Goal: Task Accomplishment & Management: Complete application form

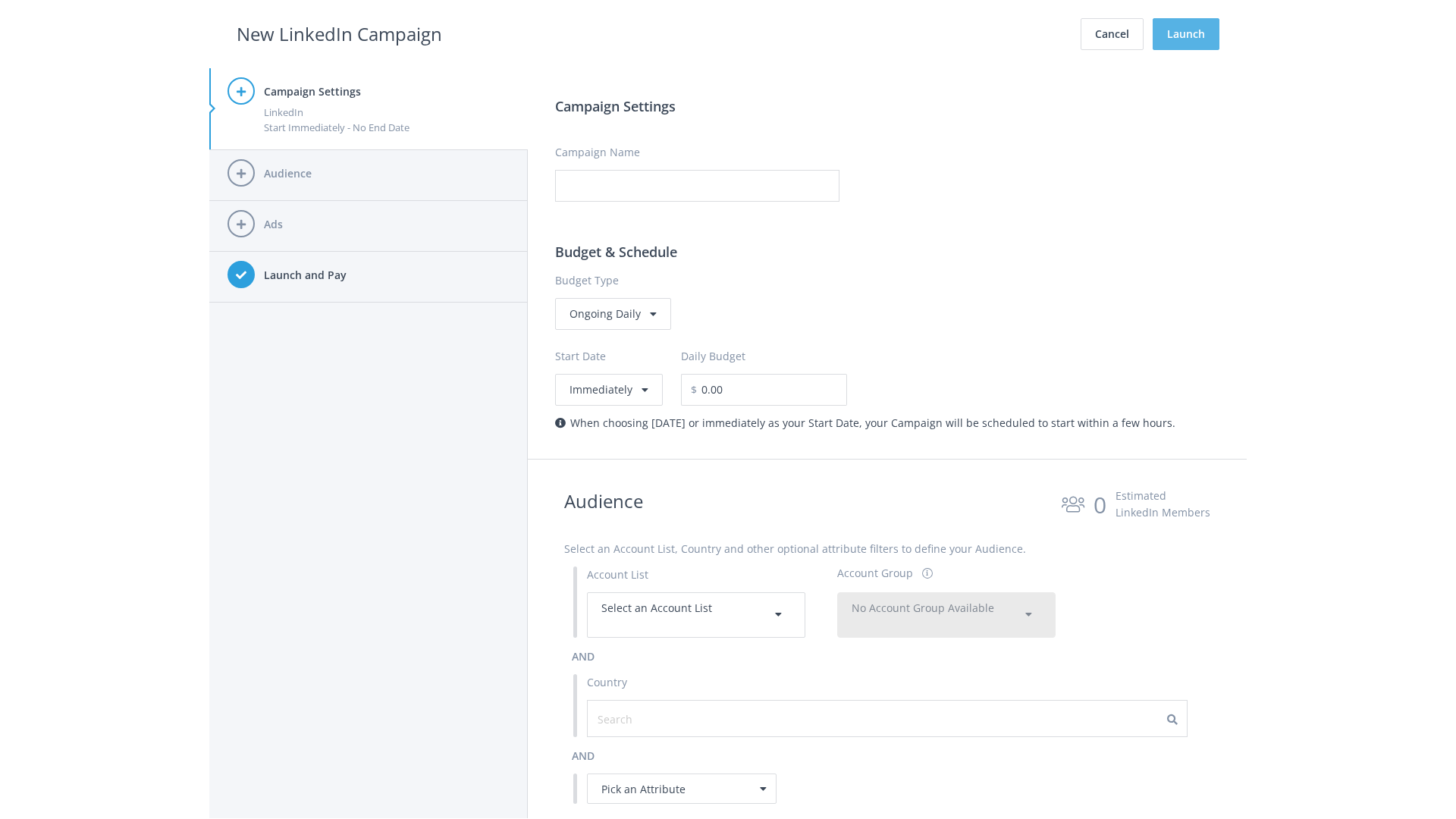
click at [1186, 34] on button "Launch" at bounding box center [1185, 34] width 66 height 32
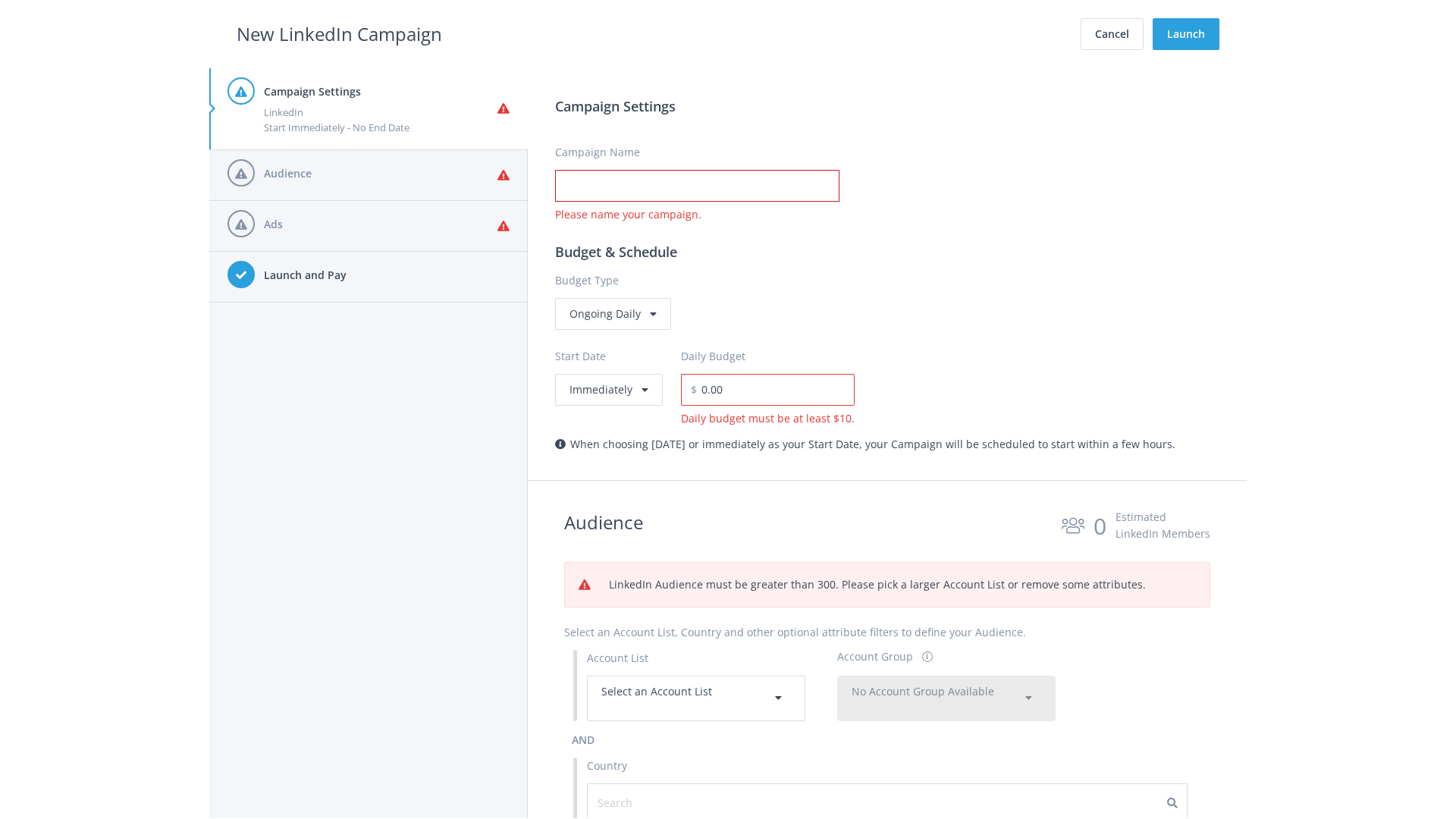
click at [697, 186] on input "Campaign Name" at bounding box center [697, 186] width 284 height 32
click at [339, 33] on h2 "New LinkedIn Campaign" at bounding box center [339, 34] width 205 height 28
type input "Campaign Name"
click at [339, 33] on h2 "New LinkedIn Campaign" at bounding box center [339, 34] width 205 height 28
click at [696, 698] on span "Select an Account List" at bounding box center [656, 690] width 111 height 14
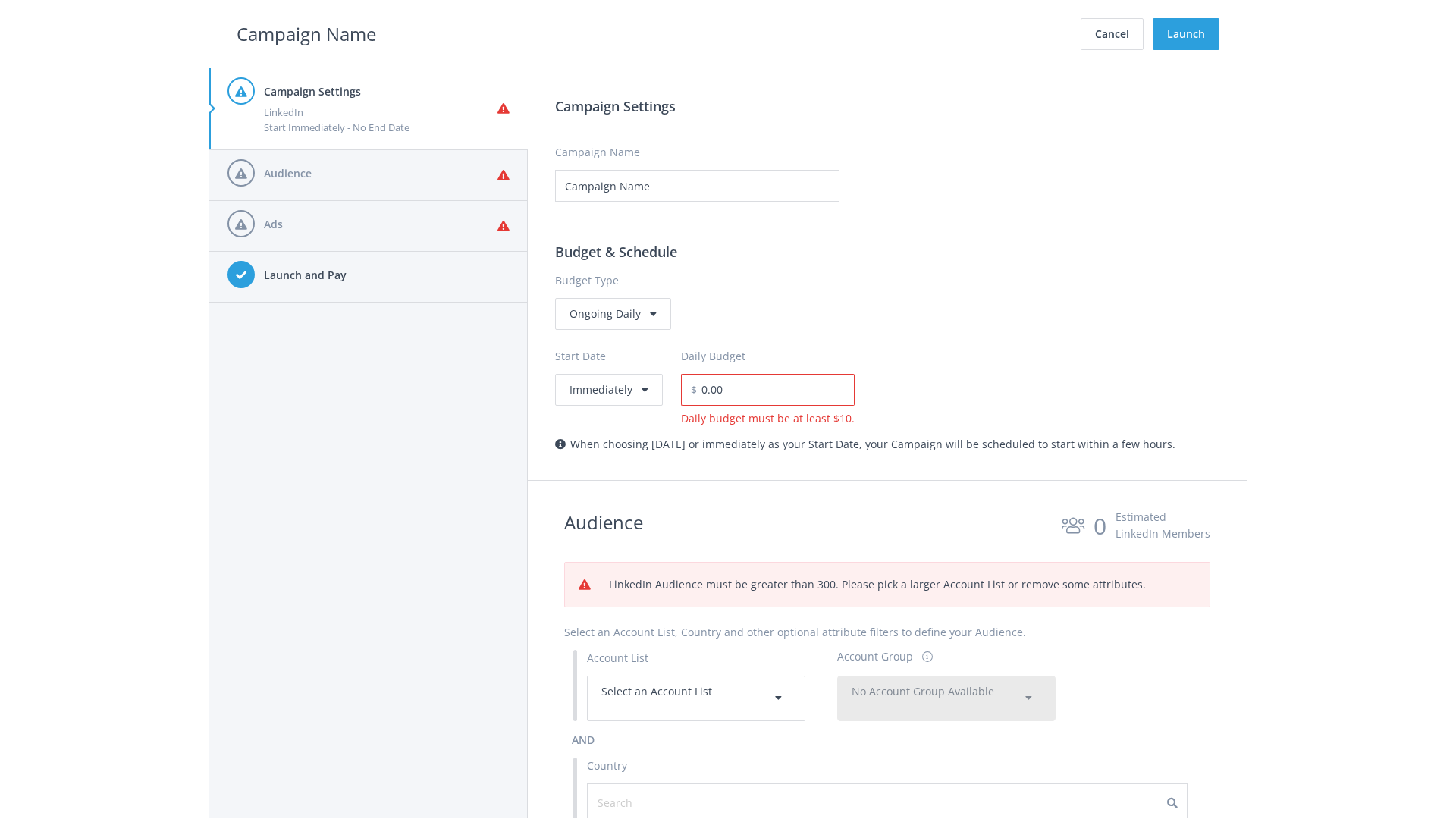
click at [947, 698] on span "No Account Group Available" at bounding box center [922, 690] width 143 height 14
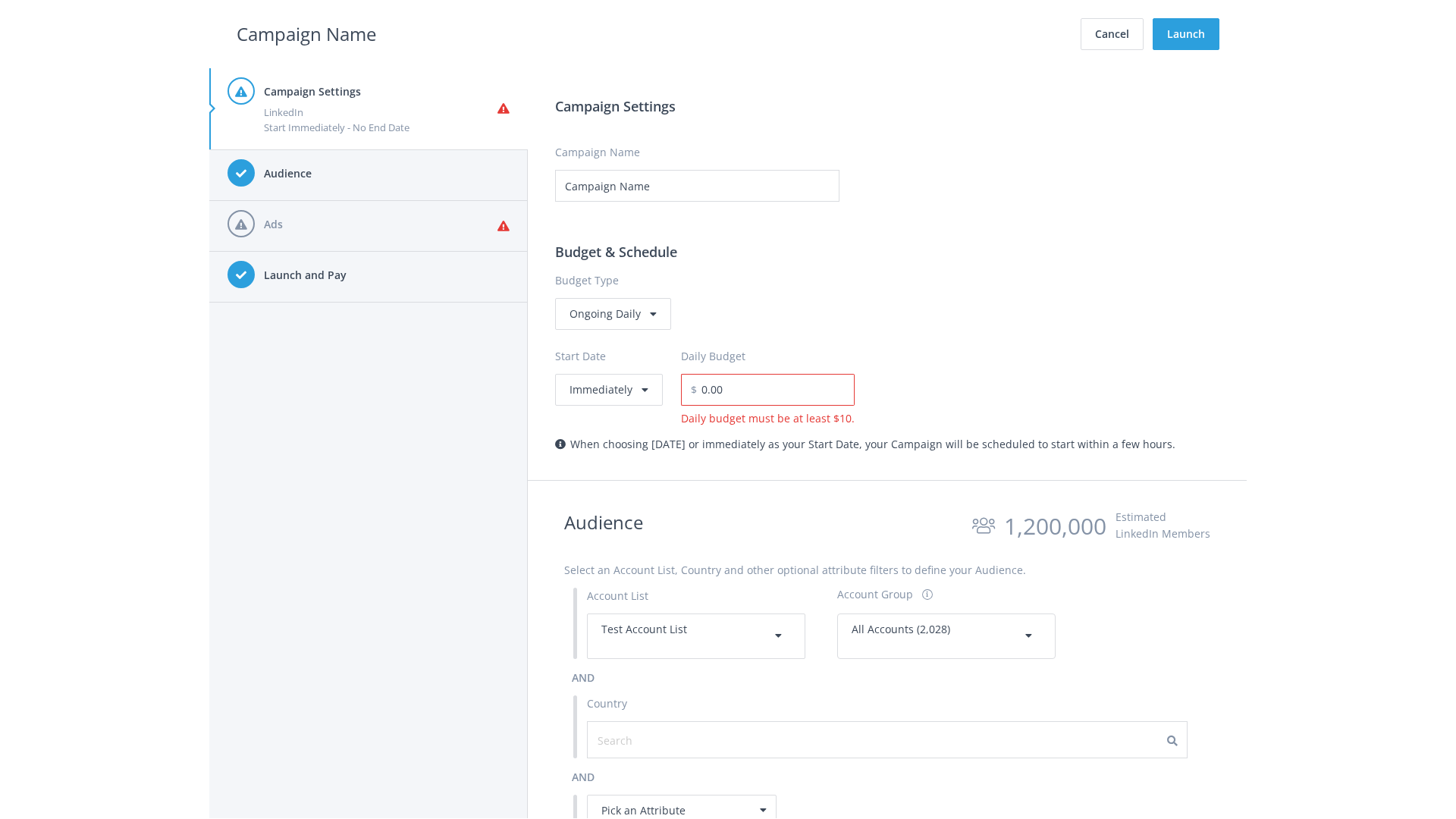
scroll to position [683, 0]
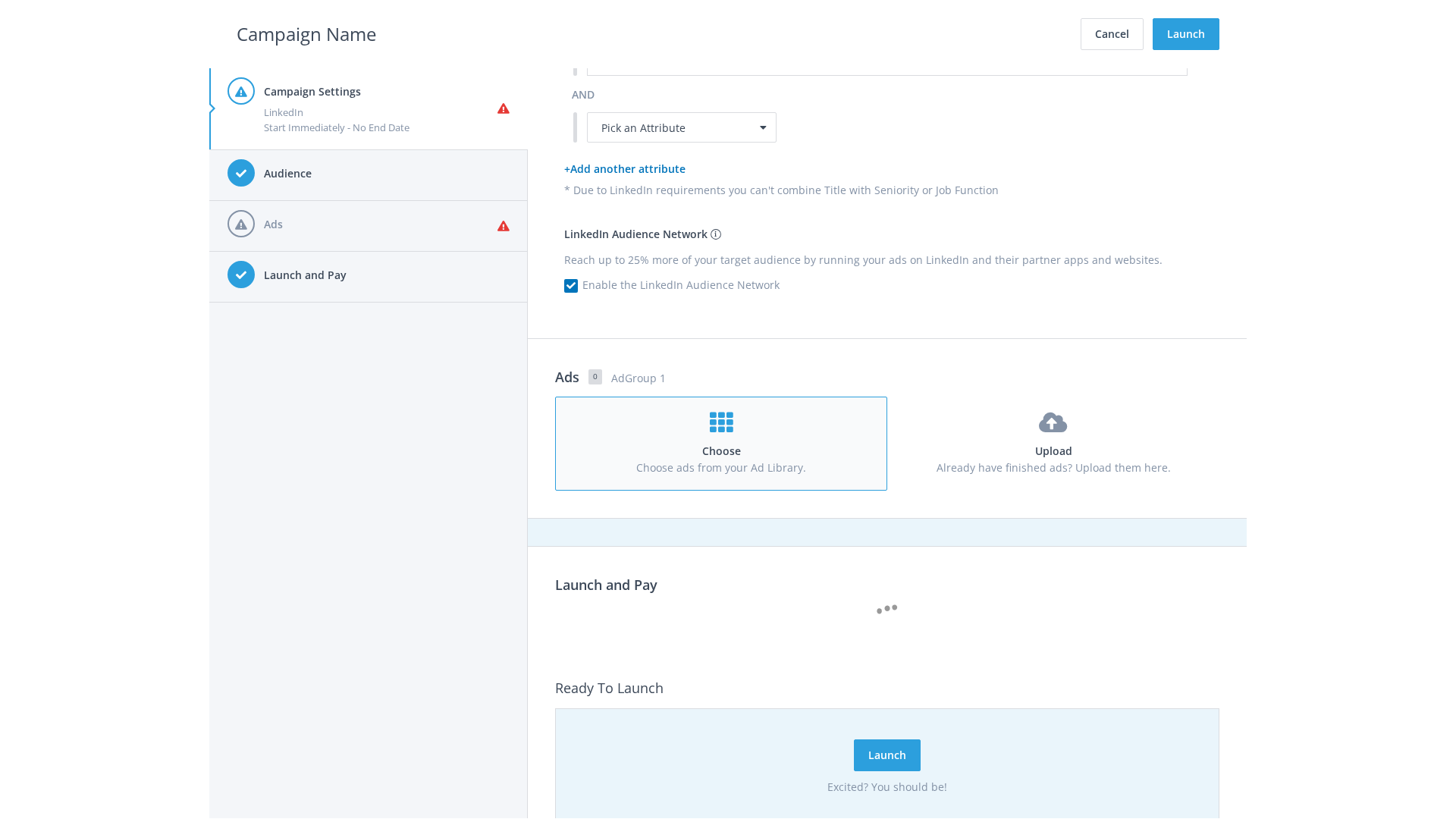
click at [721, 443] on h4 "Choose" at bounding box center [720, 452] width 303 height 17
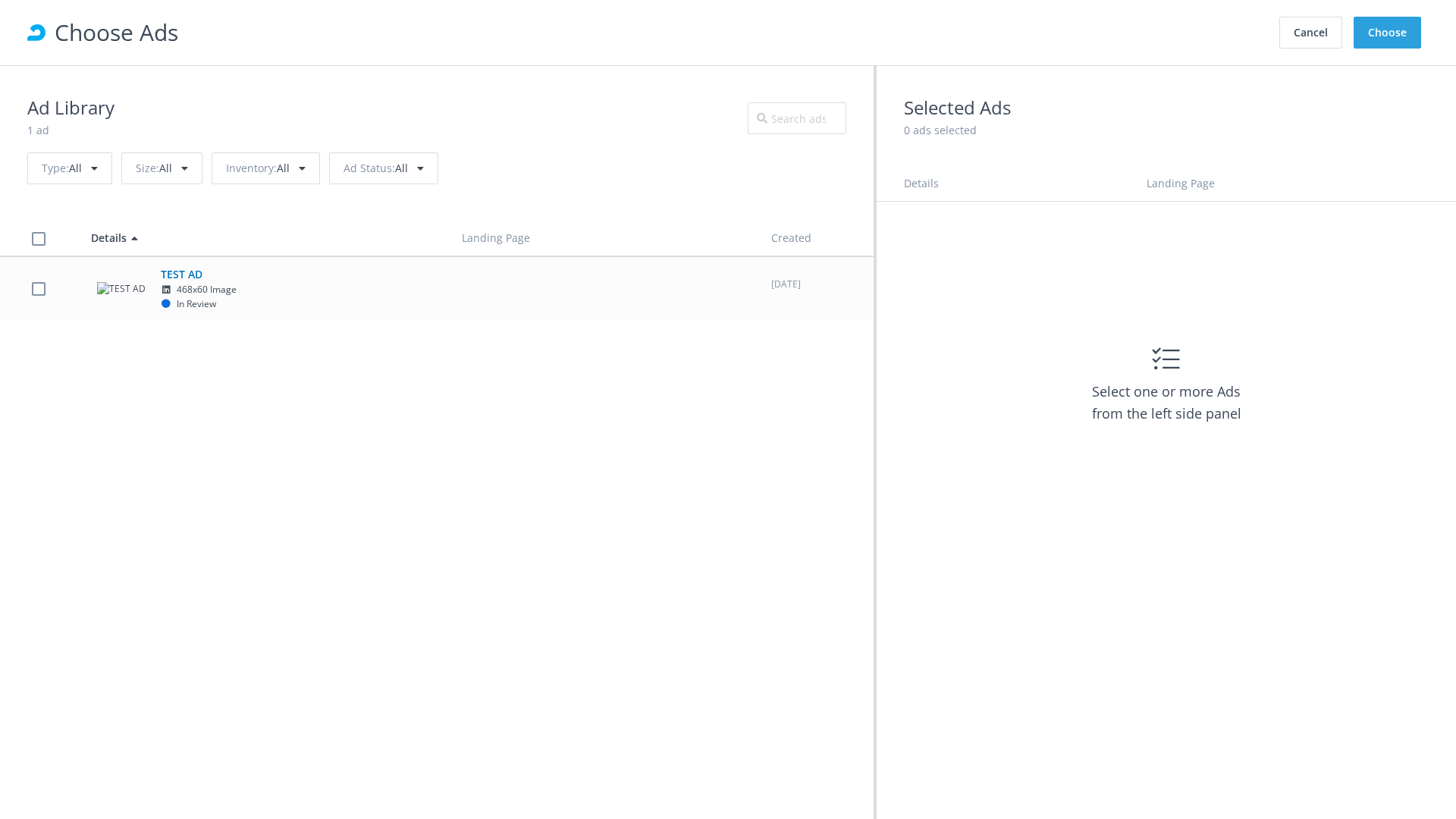
click at [436, 288] on td "TEST AD 468x60 Image In Review" at bounding box center [263, 289] width 371 height 64
click at [1388, 32] on button "Choose" at bounding box center [1387, 33] width 67 height 32
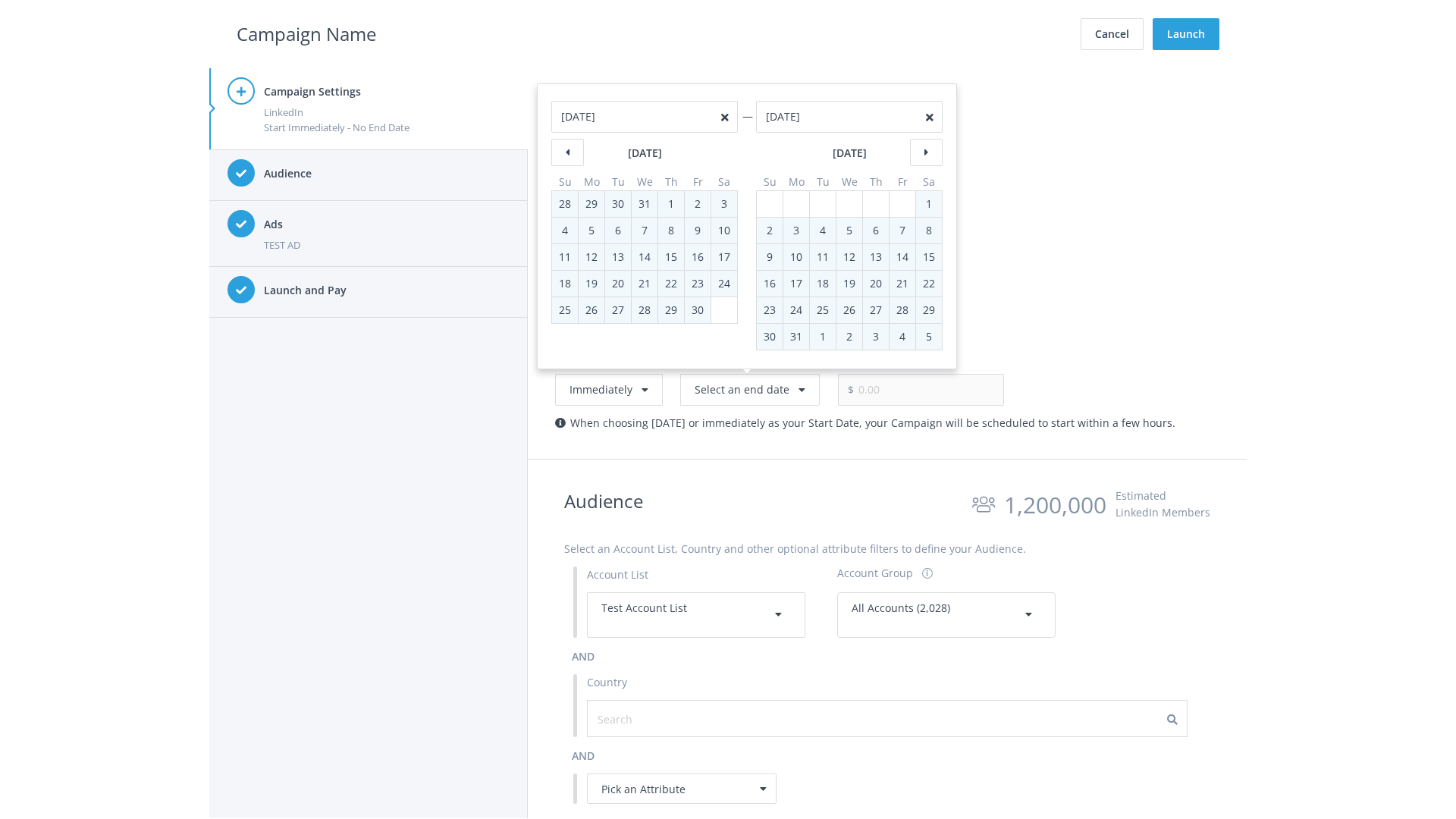
click at [307, 33] on h2 "Campaign Name" at bounding box center [306, 34] width 139 height 28
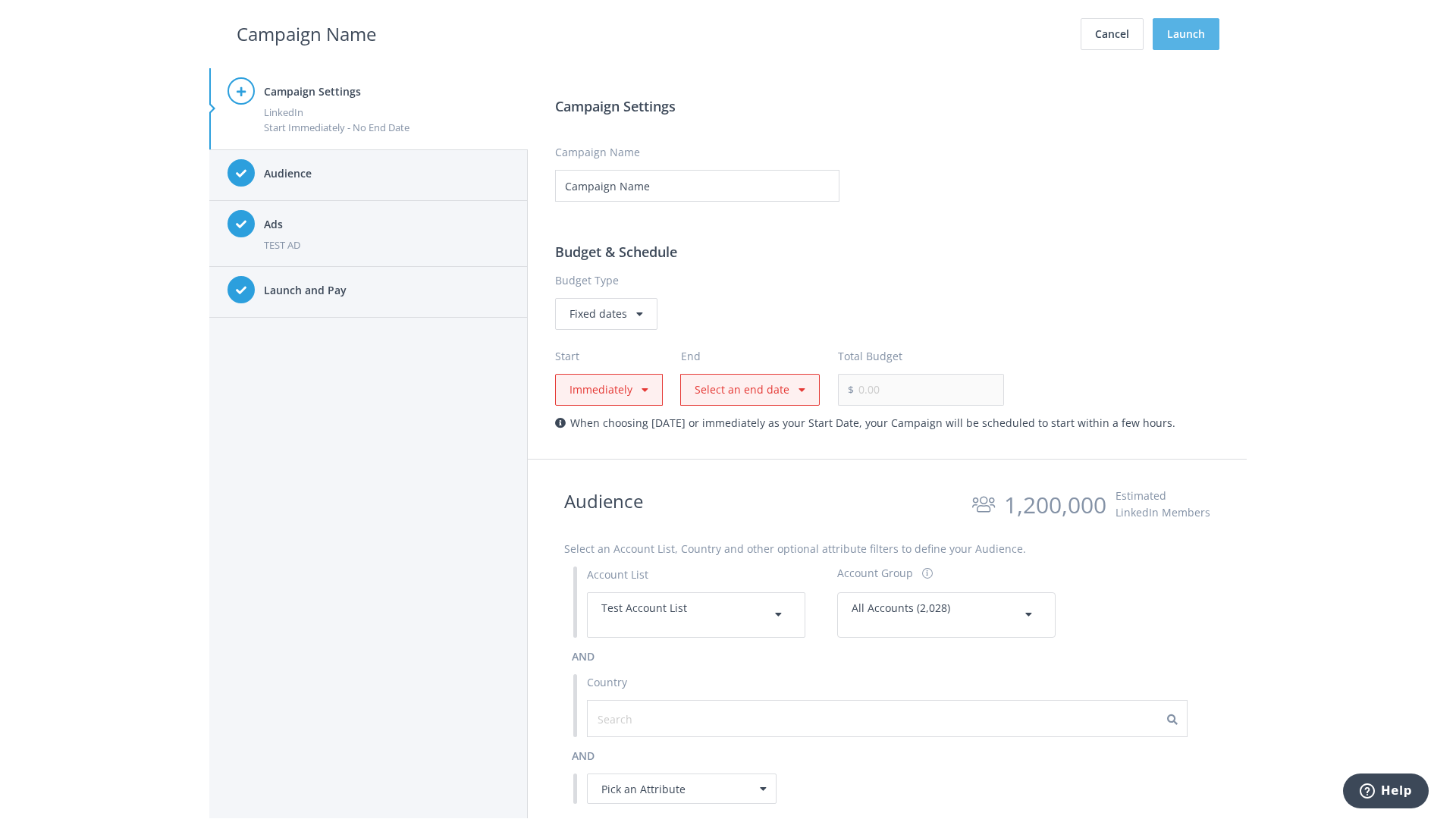
click at [1186, 34] on button "Launch" at bounding box center [1185, 34] width 66 height 32
